Goal: Information Seeking & Learning: Learn about a topic

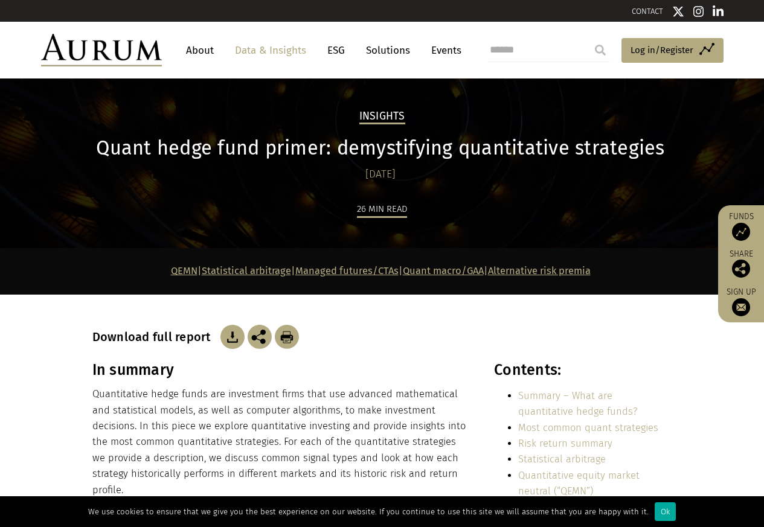
click at [176, 237] on div "26 min read" at bounding box center [382, 224] width 580 height 47
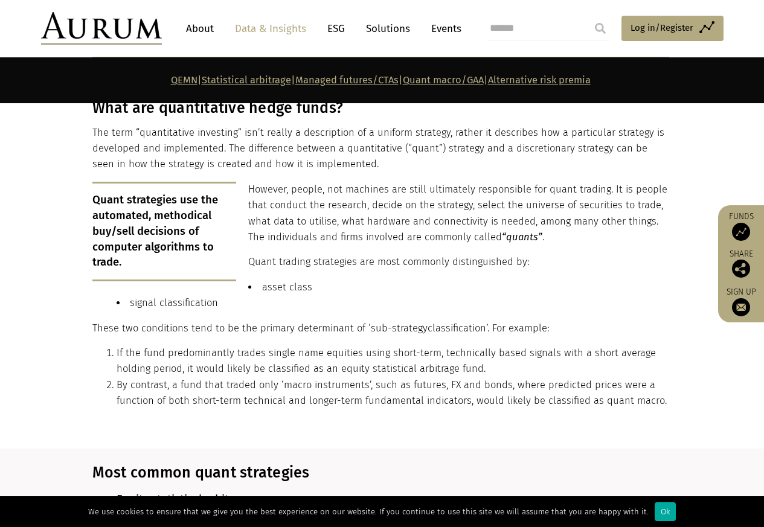
scroll to position [724, 0]
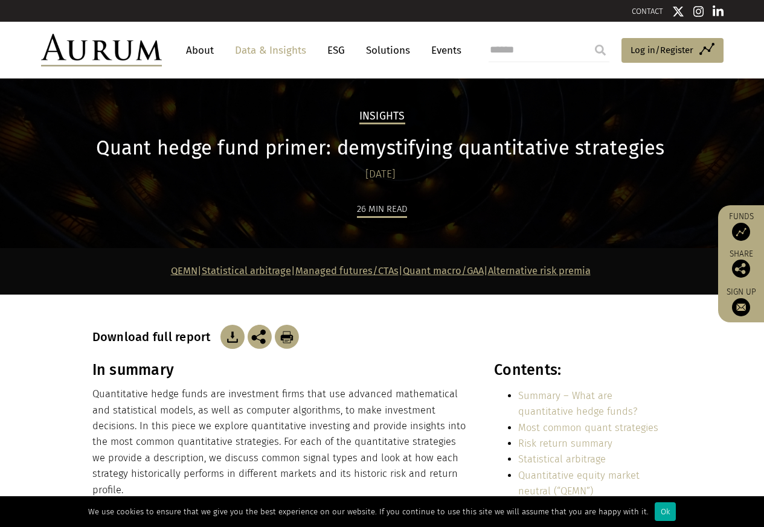
click at [208, 237] on div "26 min read" at bounding box center [382, 224] width 580 height 47
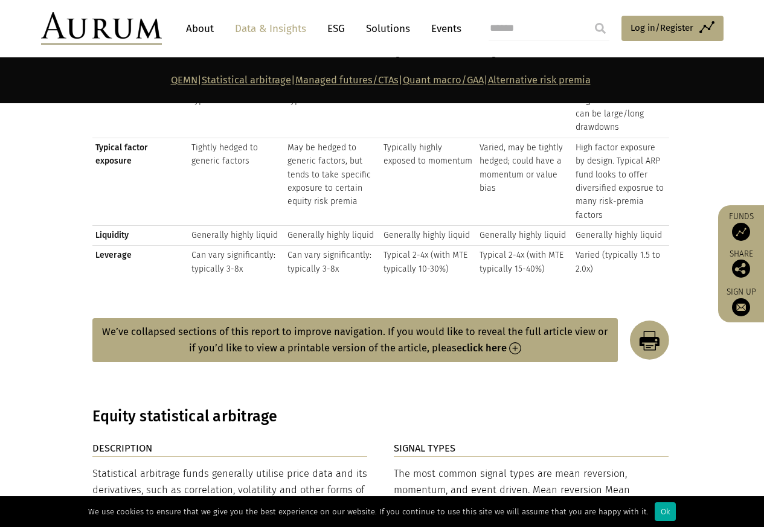
scroll to position [1739, 0]
